Goal: Check status: Check status

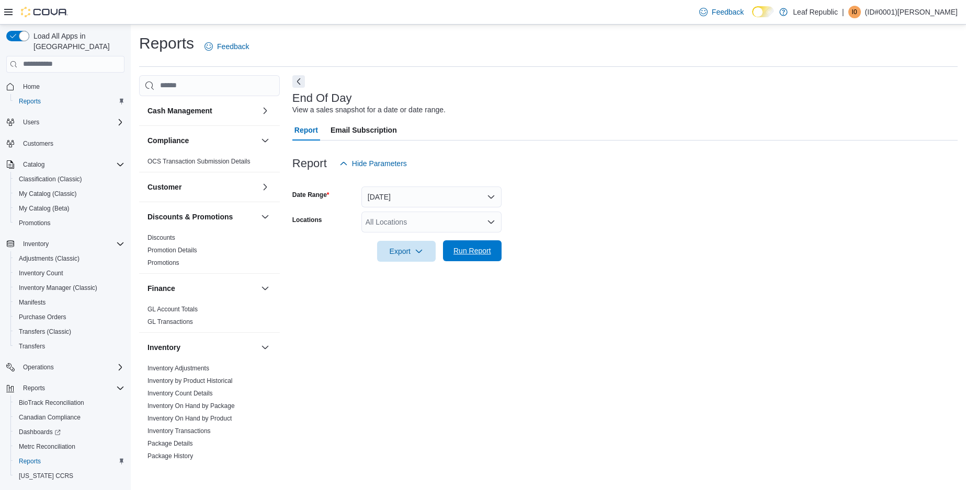
click at [462, 252] on span "Run Report" at bounding box center [472, 251] width 38 height 10
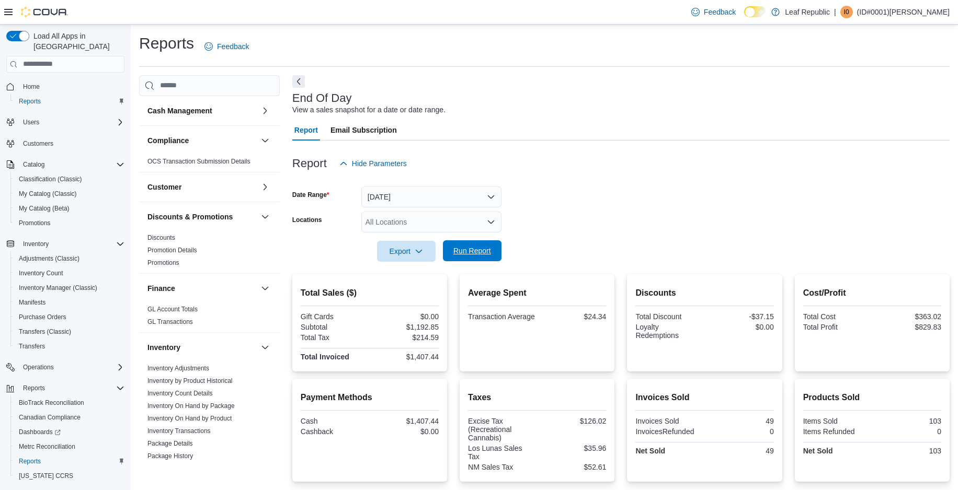
click at [469, 248] on span "Run Report" at bounding box center [472, 251] width 38 height 10
